Goal: Task Accomplishment & Management: Use online tool/utility

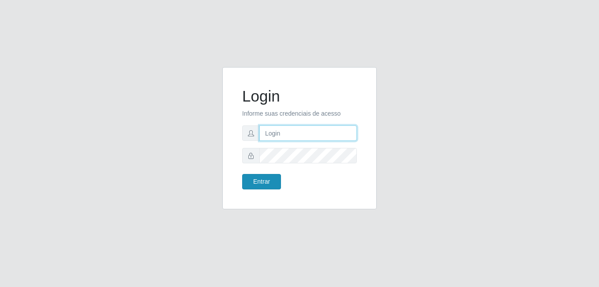
type input "[PERSON_NAME]"
click at [267, 183] on button "Entrar" at bounding box center [261, 181] width 39 height 15
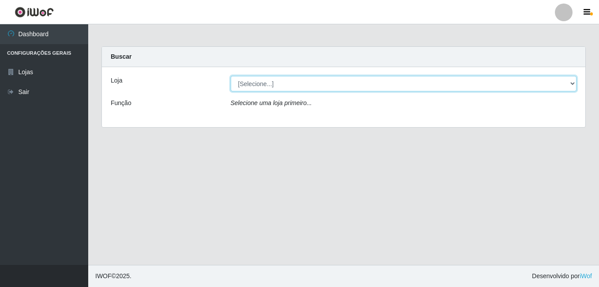
click at [282, 83] on select "[Selecione...] [PERSON_NAME]" at bounding box center [404, 83] width 346 height 15
select select "230"
click at [231, 76] on select "[Selecione...] [PERSON_NAME]" at bounding box center [404, 83] width 346 height 15
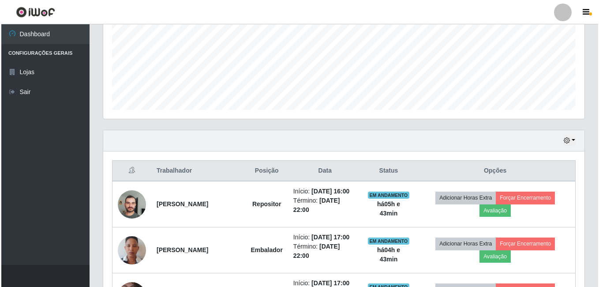
scroll to position [221, 0]
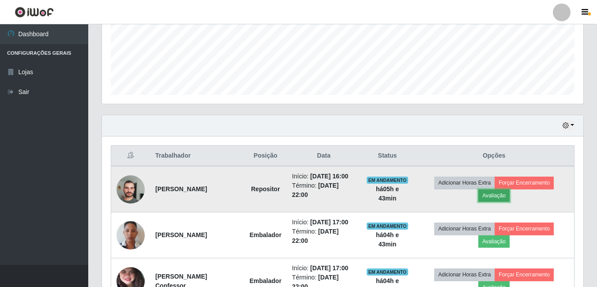
click at [505, 197] on button "Avaliação" at bounding box center [493, 195] width 31 height 12
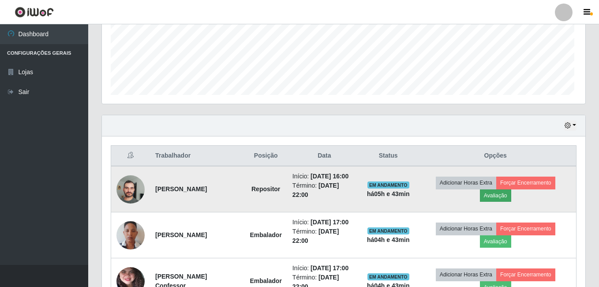
scroll to position [183, 477]
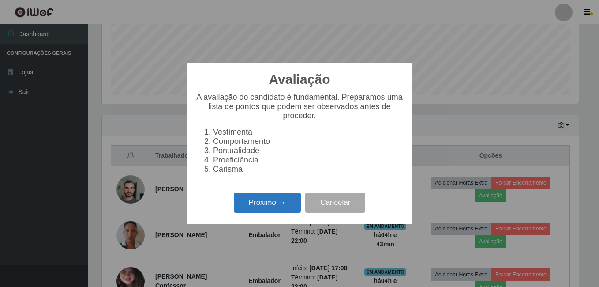
click at [287, 208] on button "Próximo →" at bounding box center [267, 202] width 67 height 21
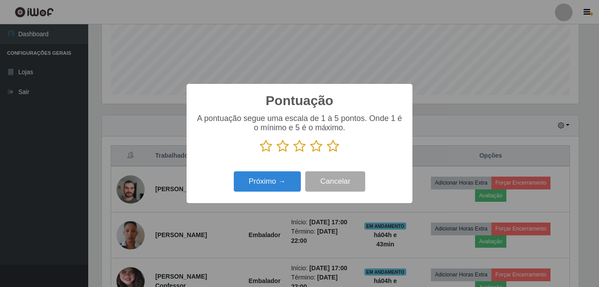
click at [333, 149] on icon at bounding box center [333, 145] width 12 height 13
click at [327, 153] on input "radio" at bounding box center [327, 153] width 0 height 0
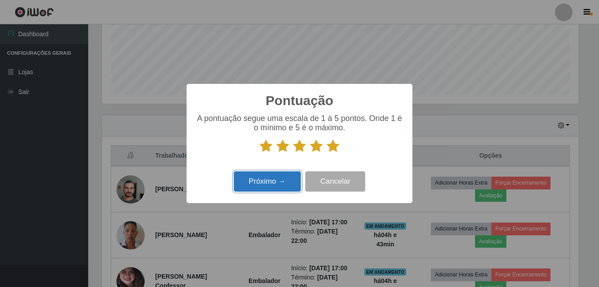
click at [293, 179] on button "Próximo →" at bounding box center [267, 181] width 67 height 21
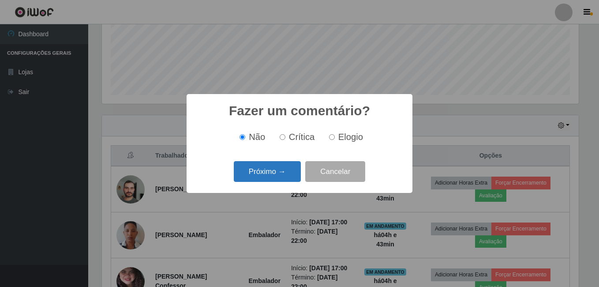
click at [293, 178] on button "Próximo →" at bounding box center [267, 171] width 67 height 21
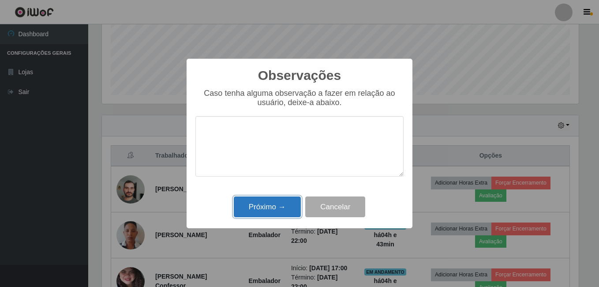
click at [286, 201] on button "Próximo →" at bounding box center [267, 206] width 67 height 21
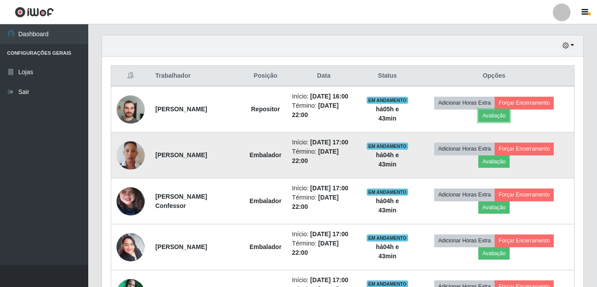
scroll to position [353, 0]
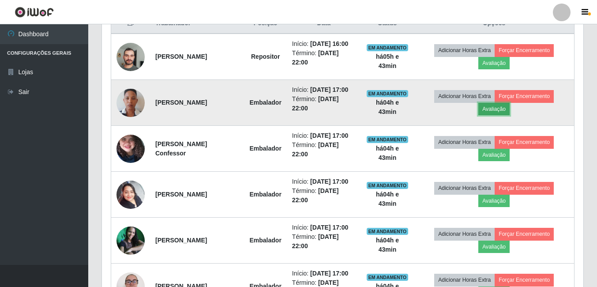
click at [498, 110] on button "Avaliação" at bounding box center [493, 109] width 31 height 12
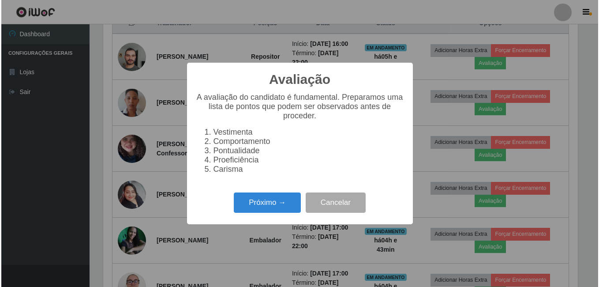
scroll to position [183, 477]
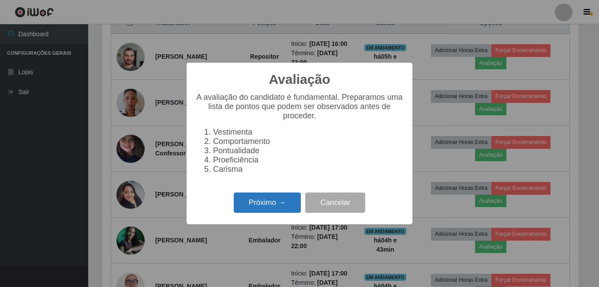
click at [267, 201] on button "Próximo →" at bounding box center [267, 202] width 67 height 21
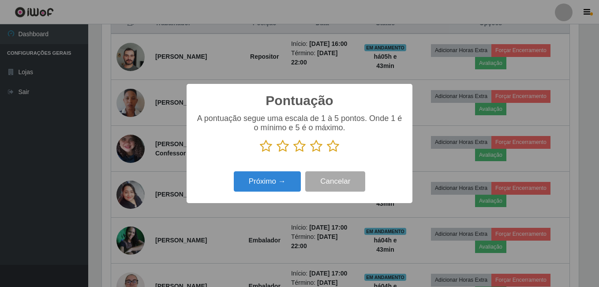
click at [332, 147] on icon at bounding box center [333, 145] width 12 height 13
click at [327, 153] on input "radio" at bounding box center [327, 153] width 0 height 0
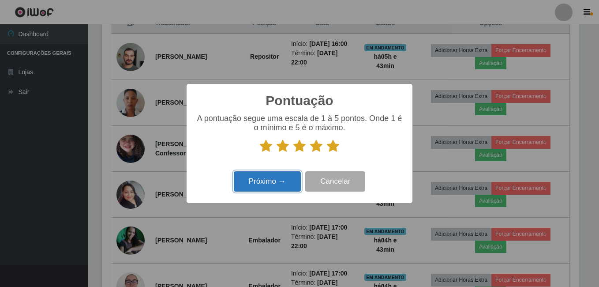
click at [278, 182] on button "Próximo →" at bounding box center [267, 181] width 67 height 21
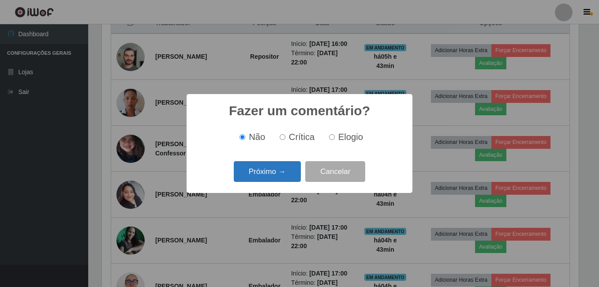
click at [282, 173] on button "Próximo →" at bounding box center [267, 171] width 67 height 21
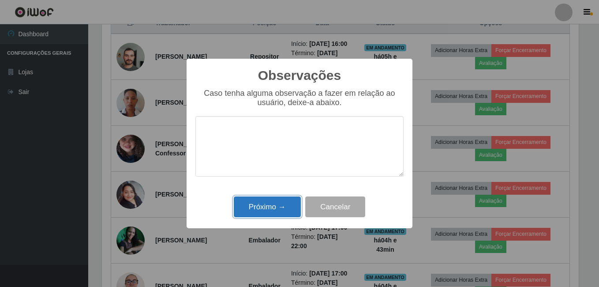
click at [272, 205] on button "Próximo →" at bounding box center [267, 206] width 67 height 21
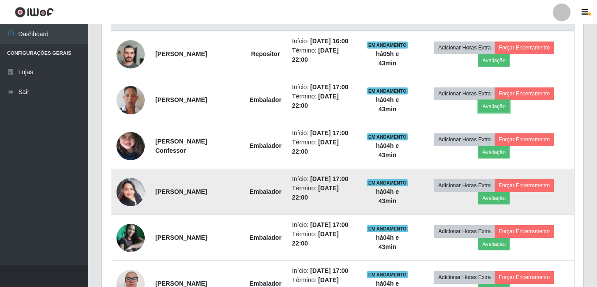
scroll to position [417, 0]
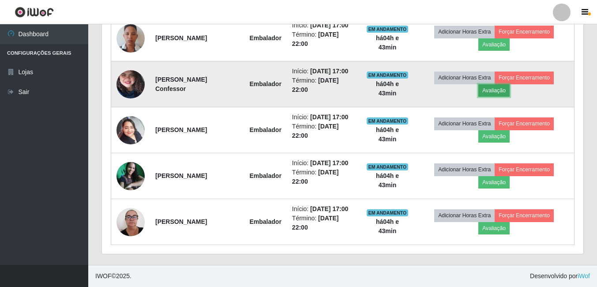
click at [495, 91] on button "Avaliação" at bounding box center [493, 90] width 31 height 12
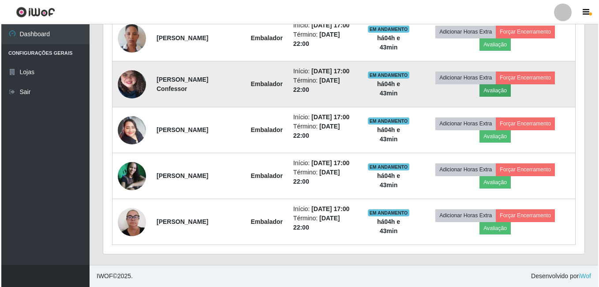
scroll to position [183, 477]
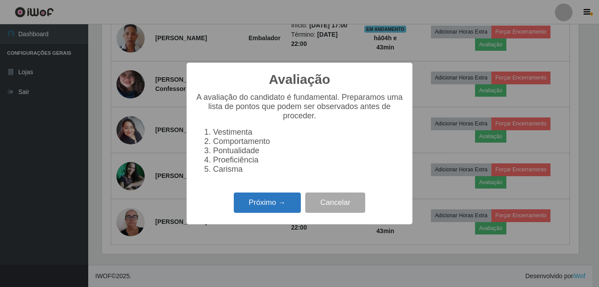
click at [275, 206] on button "Próximo →" at bounding box center [267, 202] width 67 height 21
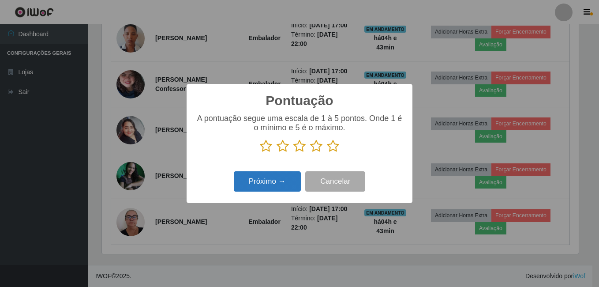
scroll to position [441069, 440775]
click at [334, 148] on icon at bounding box center [333, 145] width 12 height 13
click at [327, 153] on input "radio" at bounding box center [327, 153] width 0 height 0
click at [282, 186] on button "Próximo →" at bounding box center [267, 181] width 67 height 21
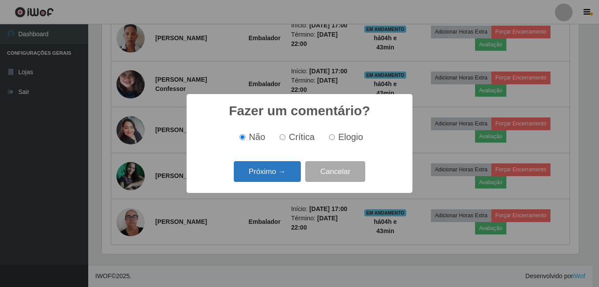
click at [285, 171] on button "Próximo →" at bounding box center [267, 171] width 67 height 21
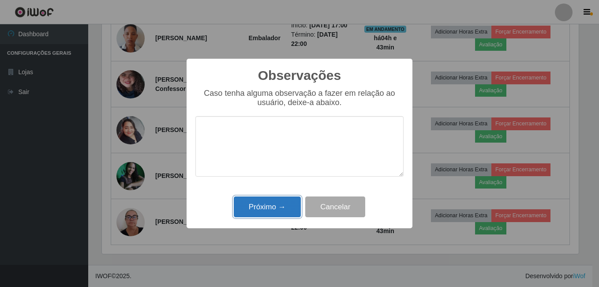
click at [280, 202] on button "Próximo →" at bounding box center [267, 206] width 67 height 21
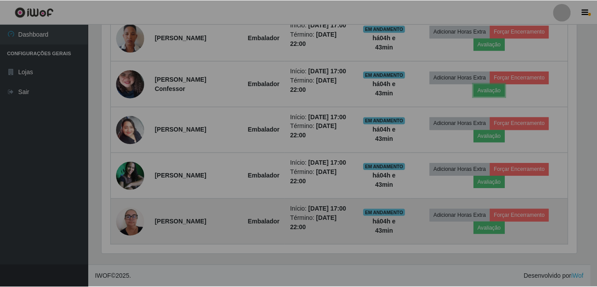
scroll to position [183, 481]
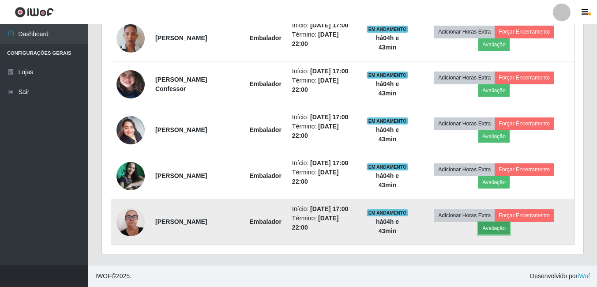
click at [500, 229] on button "Avaliação" at bounding box center [493, 228] width 31 height 12
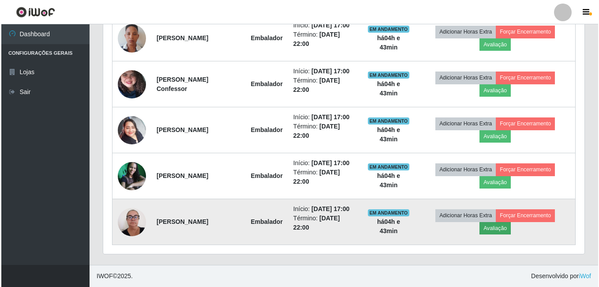
scroll to position [183, 477]
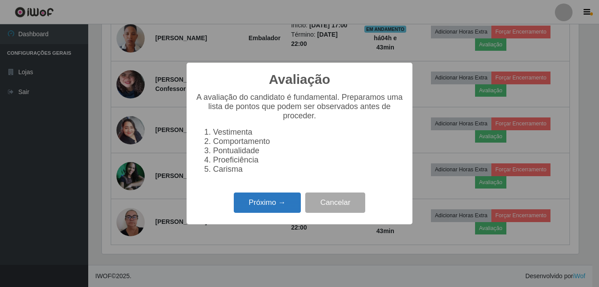
click at [282, 211] on button "Próximo →" at bounding box center [267, 202] width 67 height 21
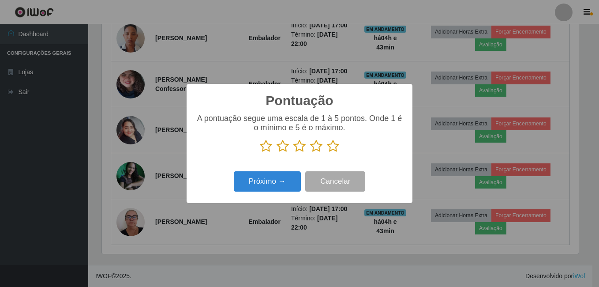
click at [333, 150] on icon at bounding box center [333, 145] width 12 height 13
click at [327, 153] on input "radio" at bounding box center [327, 153] width 0 height 0
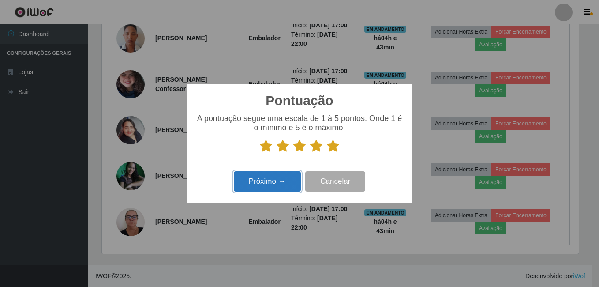
click at [283, 180] on button "Próximo →" at bounding box center [267, 181] width 67 height 21
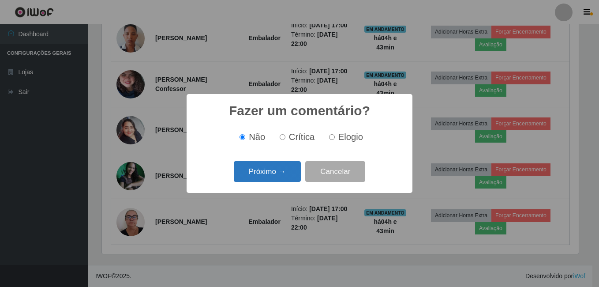
click at [285, 175] on button "Próximo →" at bounding box center [267, 171] width 67 height 21
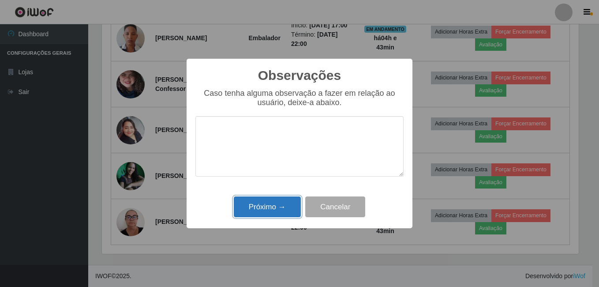
click at [277, 203] on button "Próximo →" at bounding box center [267, 206] width 67 height 21
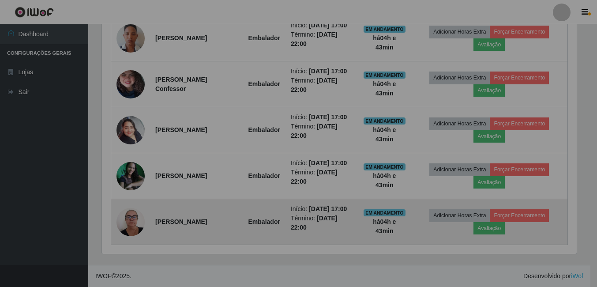
scroll to position [183, 481]
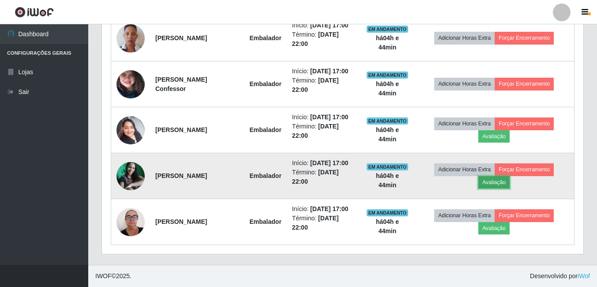
click at [492, 182] on button "Avaliação" at bounding box center [493, 182] width 31 height 12
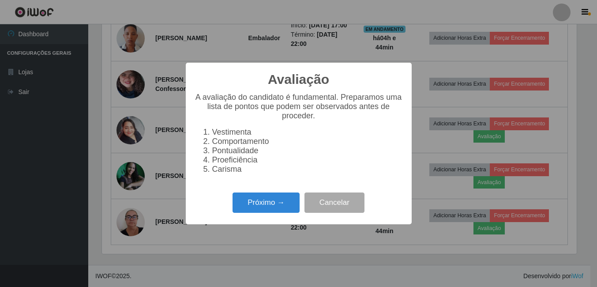
scroll to position [0, 0]
click at [267, 211] on button "Próximo →" at bounding box center [267, 202] width 67 height 21
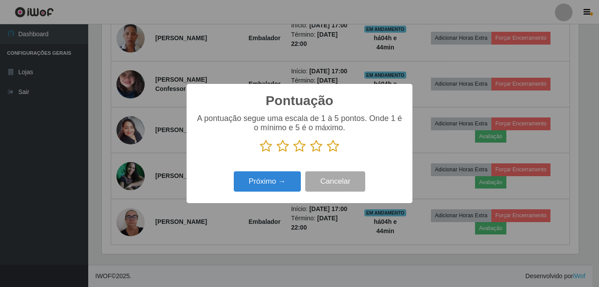
click at [332, 147] on icon at bounding box center [333, 145] width 12 height 13
click at [327, 153] on input "radio" at bounding box center [327, 153] width 0 height 0
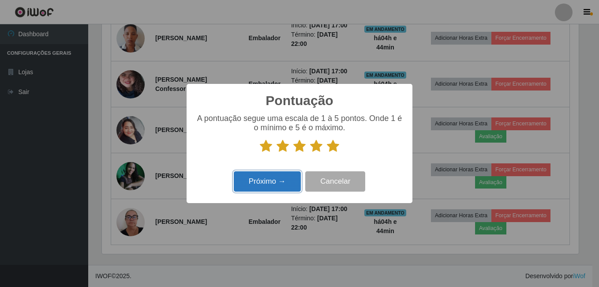
click at [288, 185] on button "Próximo →" at bounding box center [267, 181] width 67 height 21
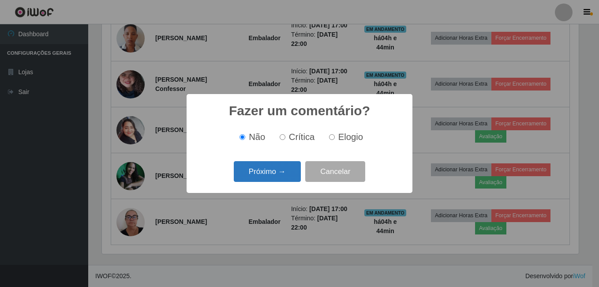
click at [288, 175] on button "Próximo →" at bounding box center [267, 171] width 67 height 21
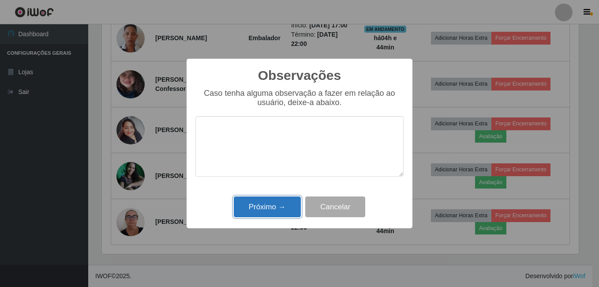
click at [284, 200] on button "Próximo →" at bounding box center [267, 206] width 67 height 21
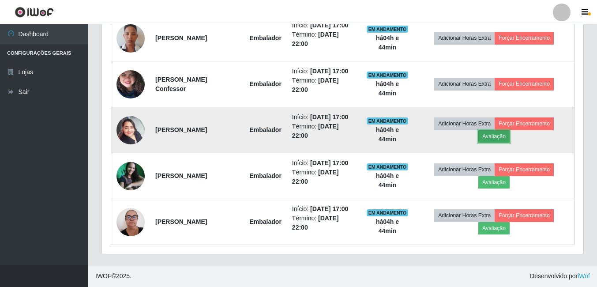
click at [510, 140] on button "Avaliação" at bounding box center [493, 136] width 31 height 12
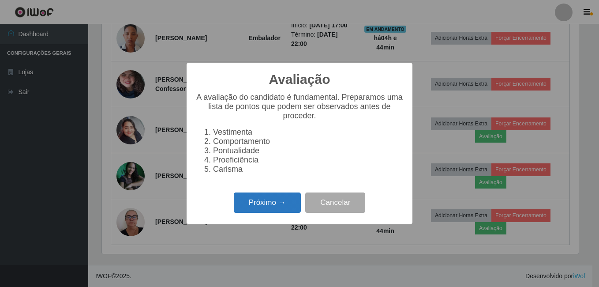
click at [254, 213] on button "Próximo →" at bounding box center [267, 202] width 67 height 21
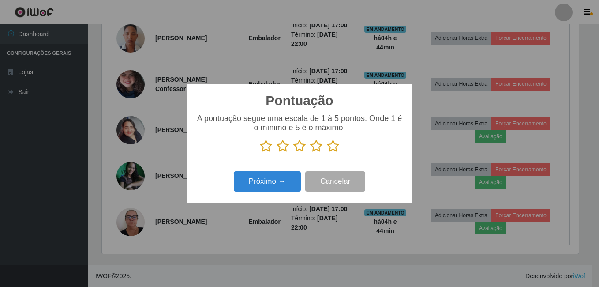
click at [336, 146] on icon at bounding box center [333, 145] width 12 height 13
click at [327, 153] on input "radio" at bounding box center [327, 153] width 0 height 0
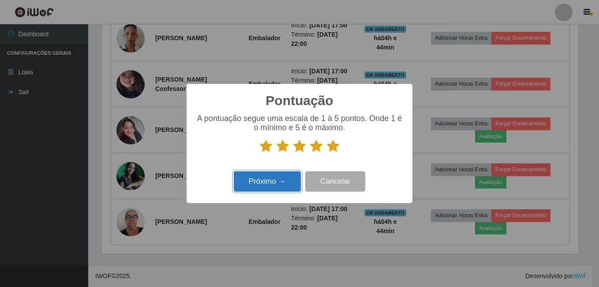
click at [287, 178] on button "Próximo →" at bounding box center [267, 181] width 67 height 21
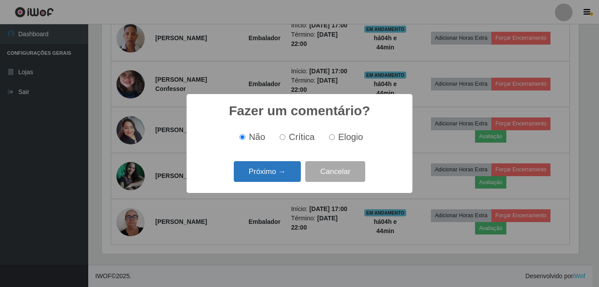
click at [287, 175] on button "Próximo →" at bounding box center [267, 171] width 67 height 21
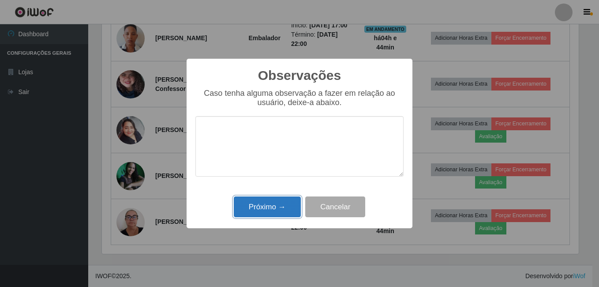
click at [270, 212] on button "Próximo →" at bounding box center [267, 206] width 67 height 21
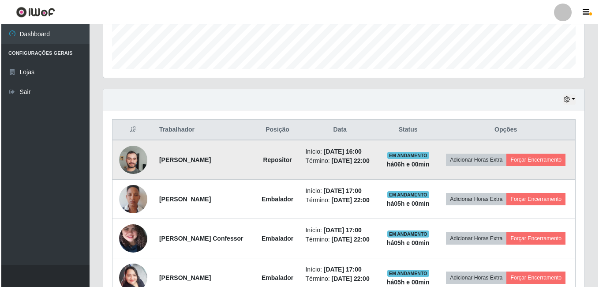
scroll to position [245, 0]
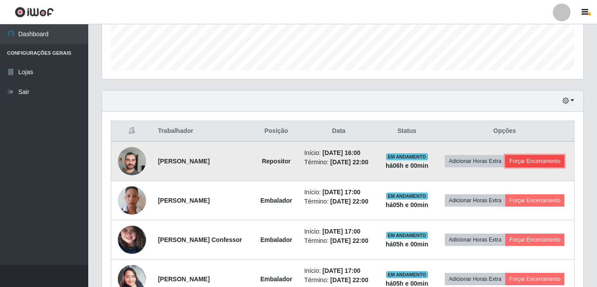
click at [545, 161] on button "Forçar Encerramento" at bounding box center [534, 161] width 59 height 12
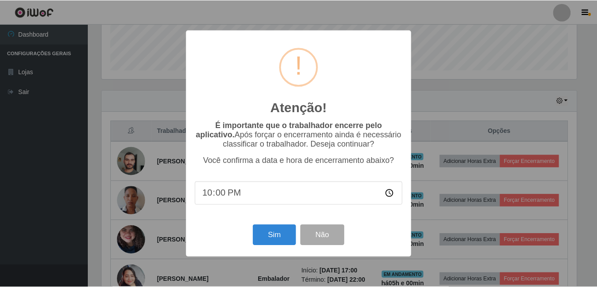
scroll to position [183, 477]
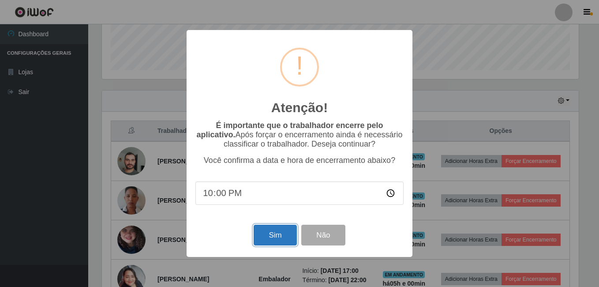
click at [270, 231] on button "Sim" at bounding box center [275, 235] width 43 height 21
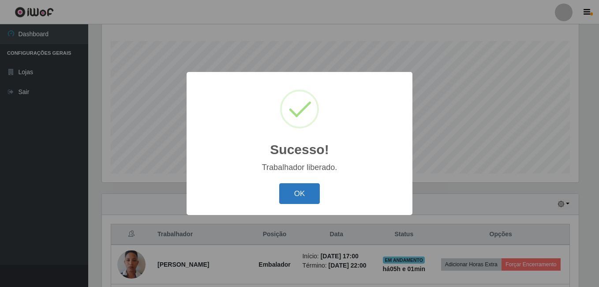
click at [297, 198] on button "OK" at bounding box center [299, 193] width 41 height 21
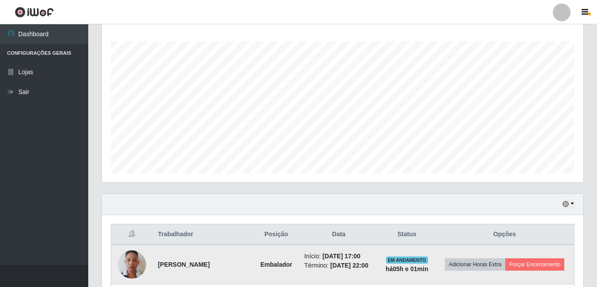
scroll to position [230, 0]
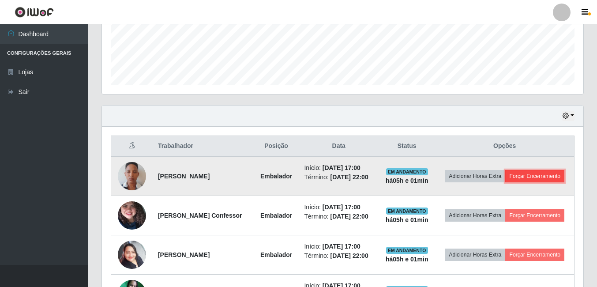
click at [527, 177] on button "Forçar Encerramento" at bounding box center [534, 176] width 59 height 12
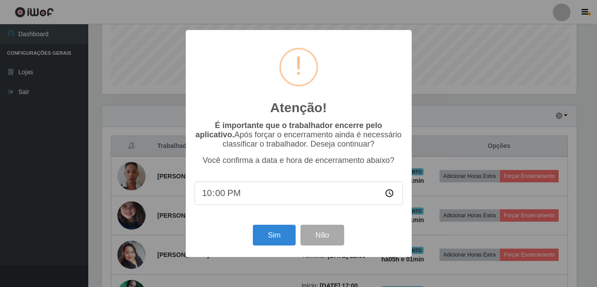
scroll to position [183, 477]
click at [281, 237] on button "Sim" at bounding box center [275, 235] width 43 height 21
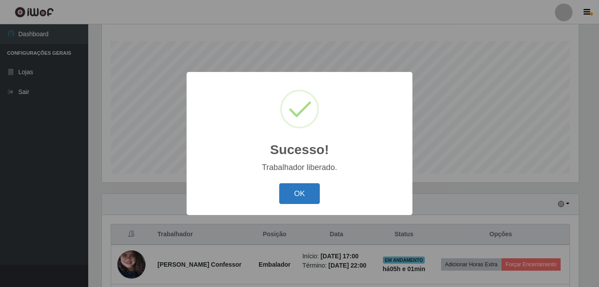
click at [309, 192] on button "OK" at bounding box center [299, 193] width 41 height 21
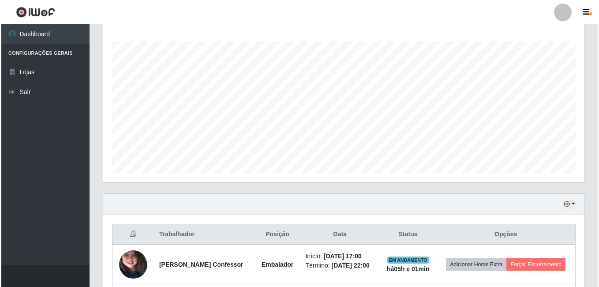
scroll to position [230, 0]
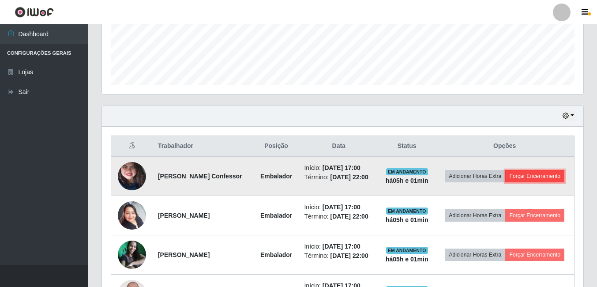
click at [551, 177] on button "Forçar Encerramento" at bounding box center [534, 176] width 59 height 12
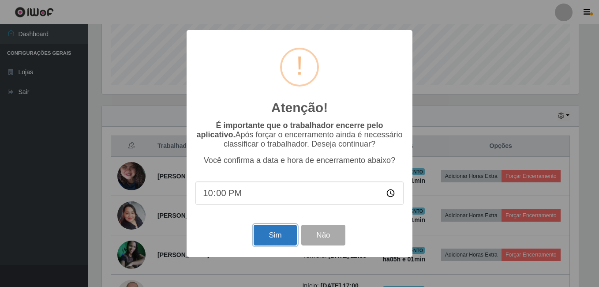
click at [276, 233] on button "Sim" at bounding box center [275, 235] width 43 height 21
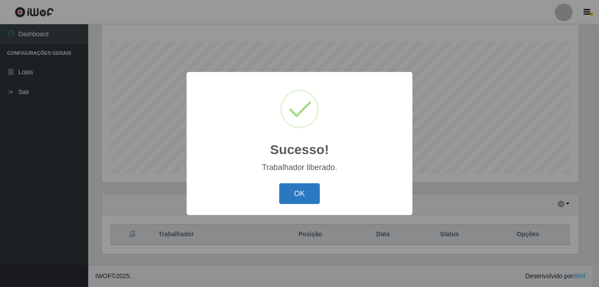
click at [307, 193] on button "OK" at bounding box center [299, 193] width 41 height 21
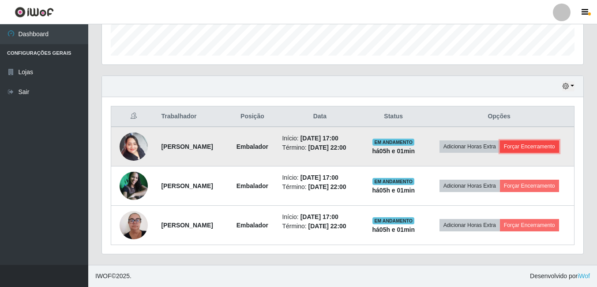
click at [554, 146] on button "Forçar Encerramento" at bounding box center [529, 146] width 59 height 12
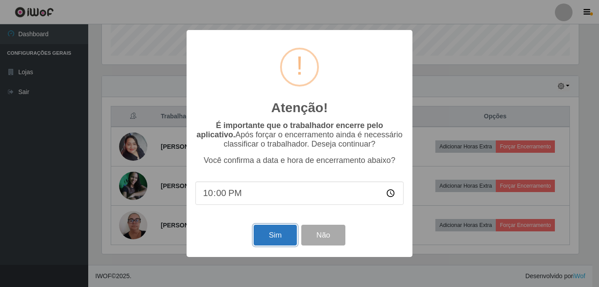
click at [281, 234] on button "Sim" at bounding box center [275, 235] width 43 height 21
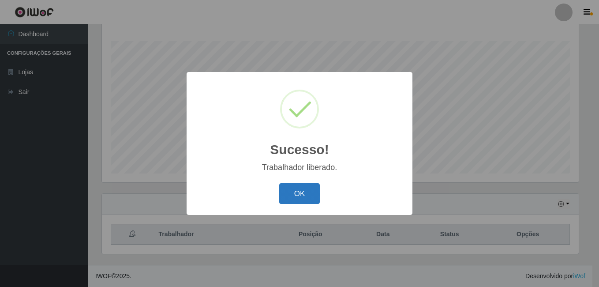
click at [286, 198] on button "OK" at bounding box center [299, 193] width 41 height 21
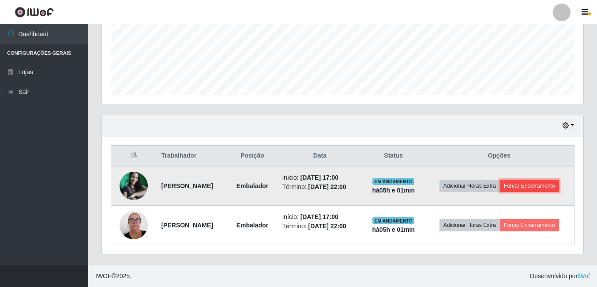
click at [526, 187] on button "Forçar Encerramento" at bounding box center [529, 186] width 59 height 12
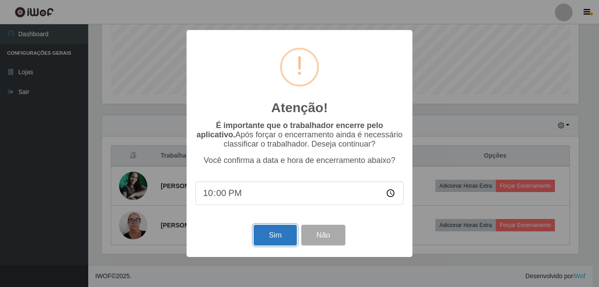
click at [266, 233] on button "Sim" at bounding box center [275, 235] width 43 height 21
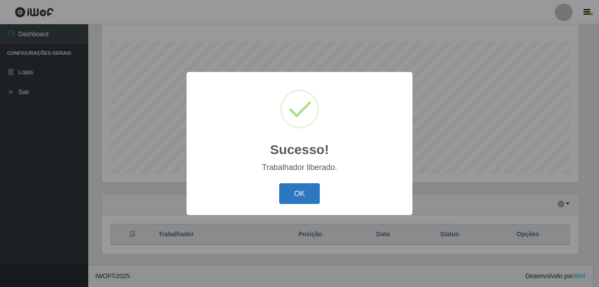
click at [293, 194] on button "OK" at bounding box center [299, 193] width 41 height 21
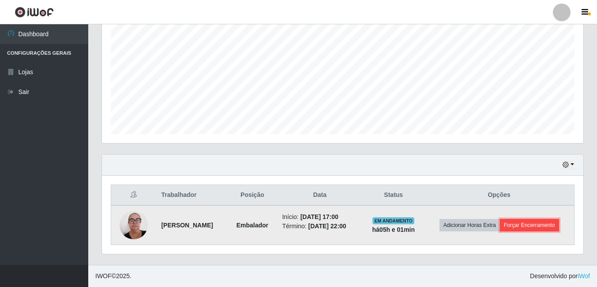
click at [522, 225] on button "Forçar Encerramento" at bounding box center [529, 225] width 59 height 12
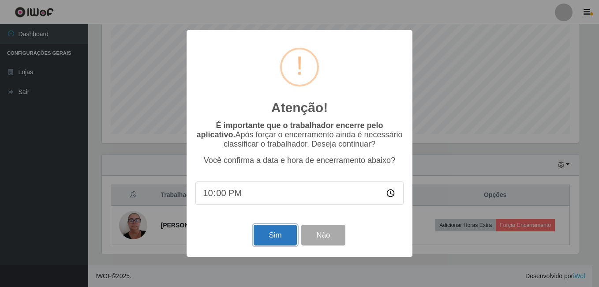
click at [270, 232] on button "Sim" at bounding box center [275, 235] width 43 height 21
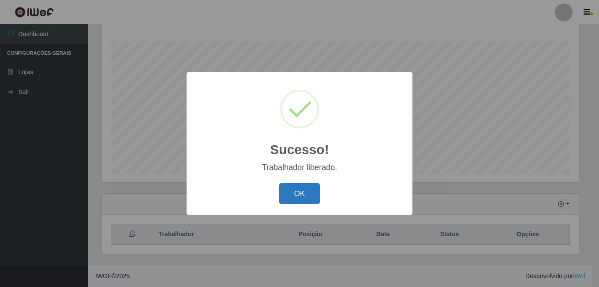
click at [298, 198] on button "OK" at bounding box center [299, 193] width 41 height 21
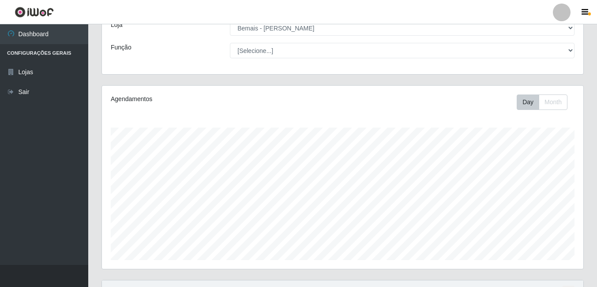
scroll to position [10, 0]
